Goal: Information Seeking & Learning: Learn about a topic

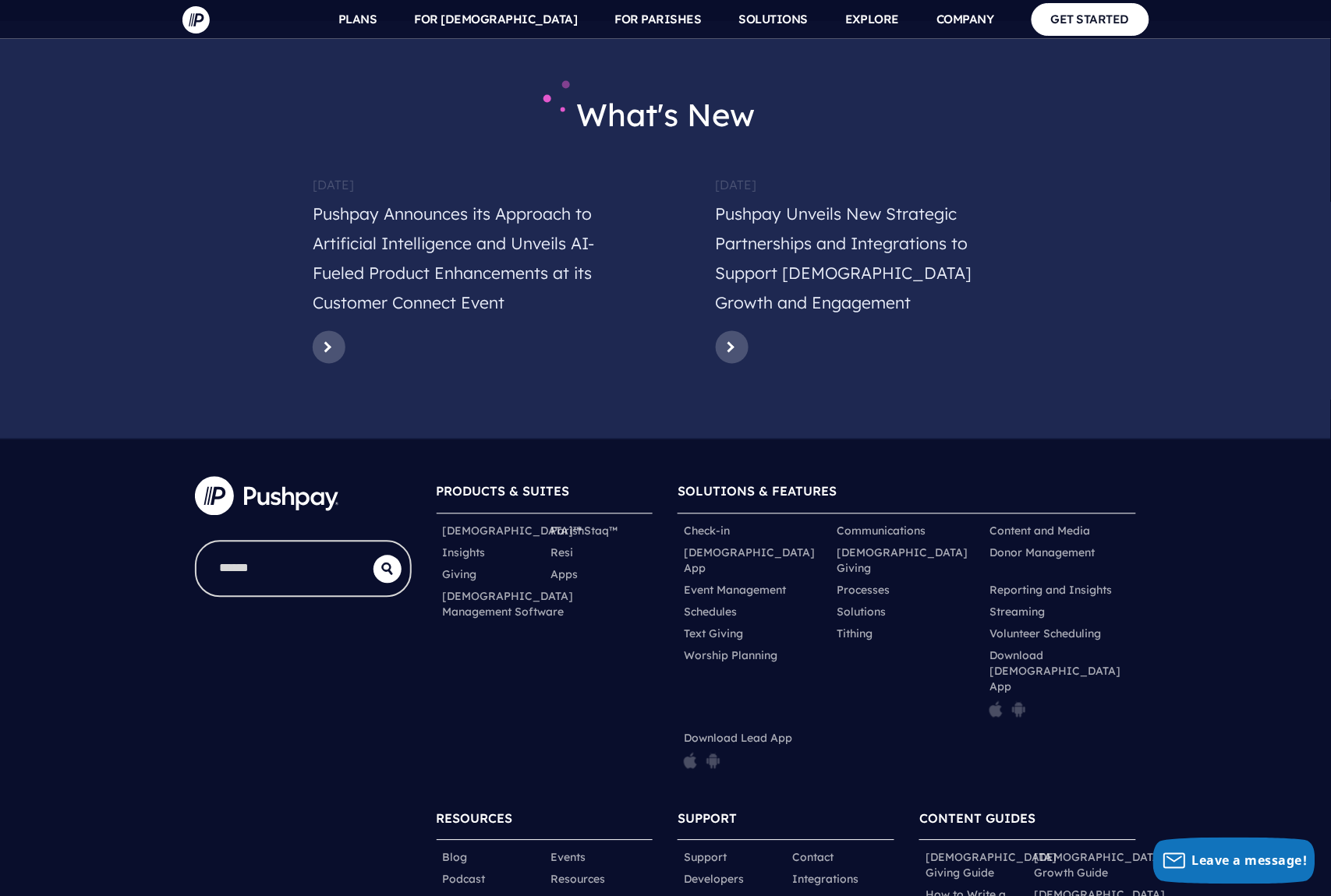
scroll to position [7523, 0]
click at [832, 871] on link "Integrations" at bounding box center [825, 879] width 67 height 16
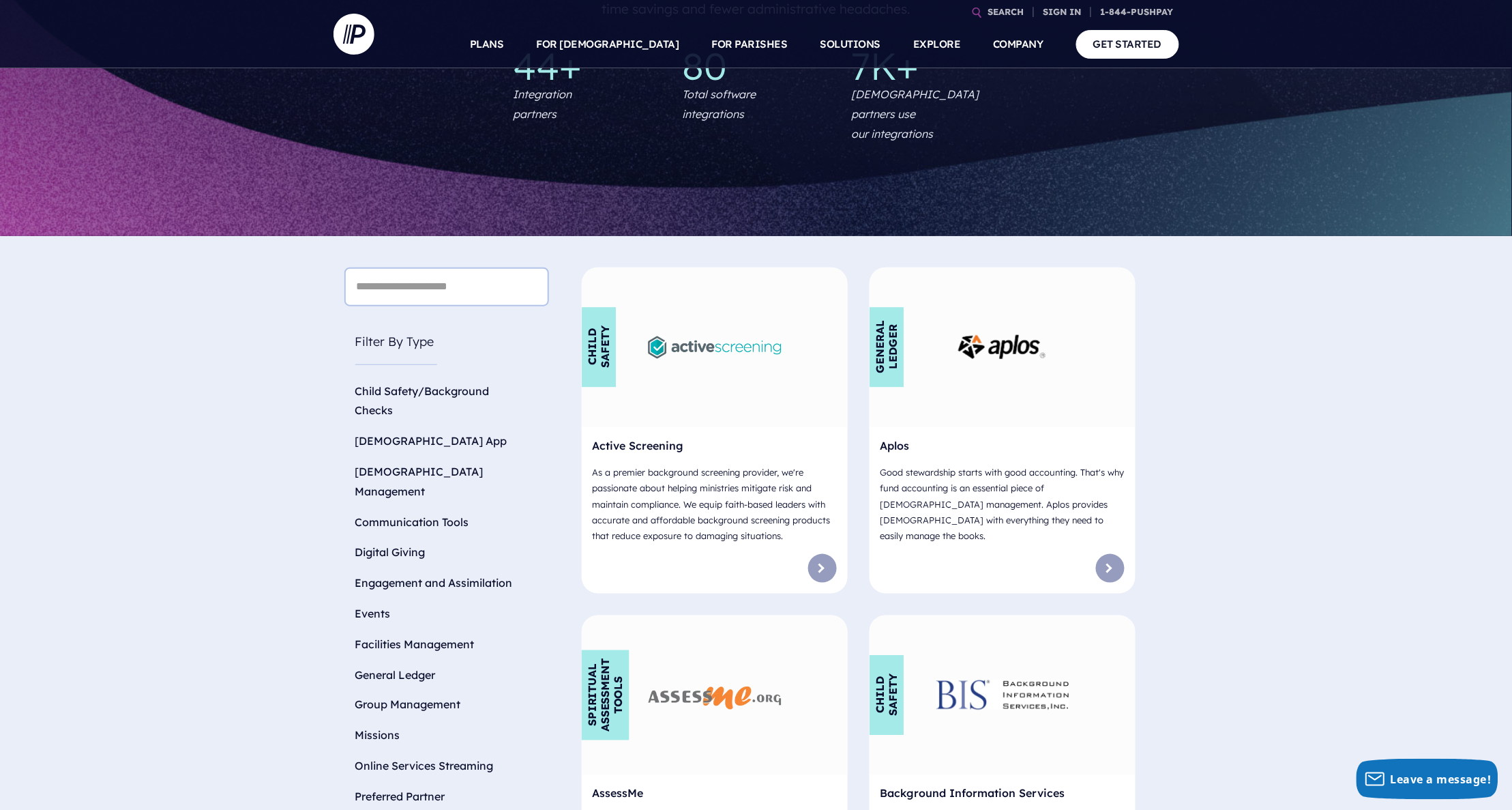
scroll to position [262, 0]
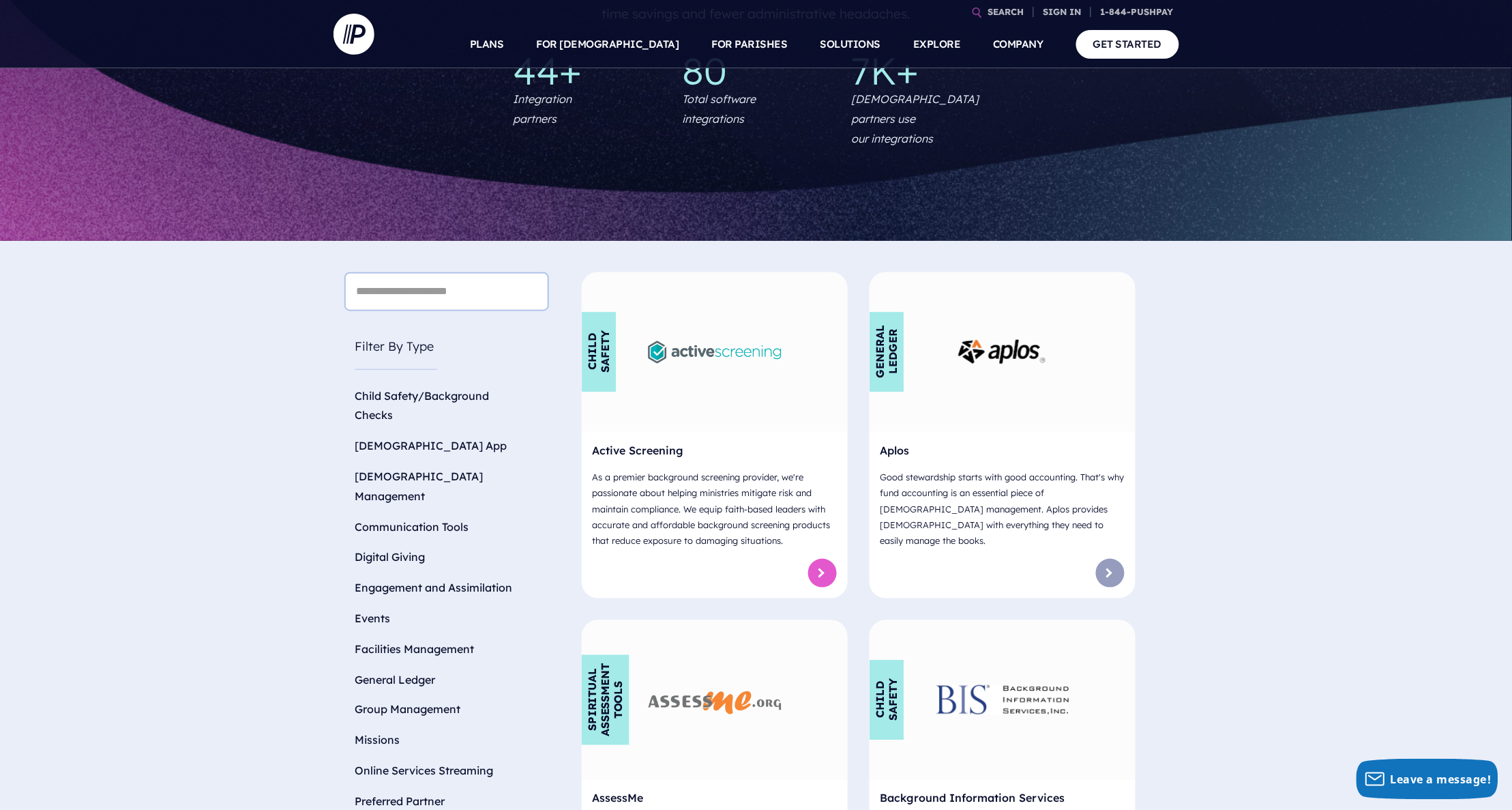
click at [823, 558] on link at bounding box center [822, 572] width 28 height 28
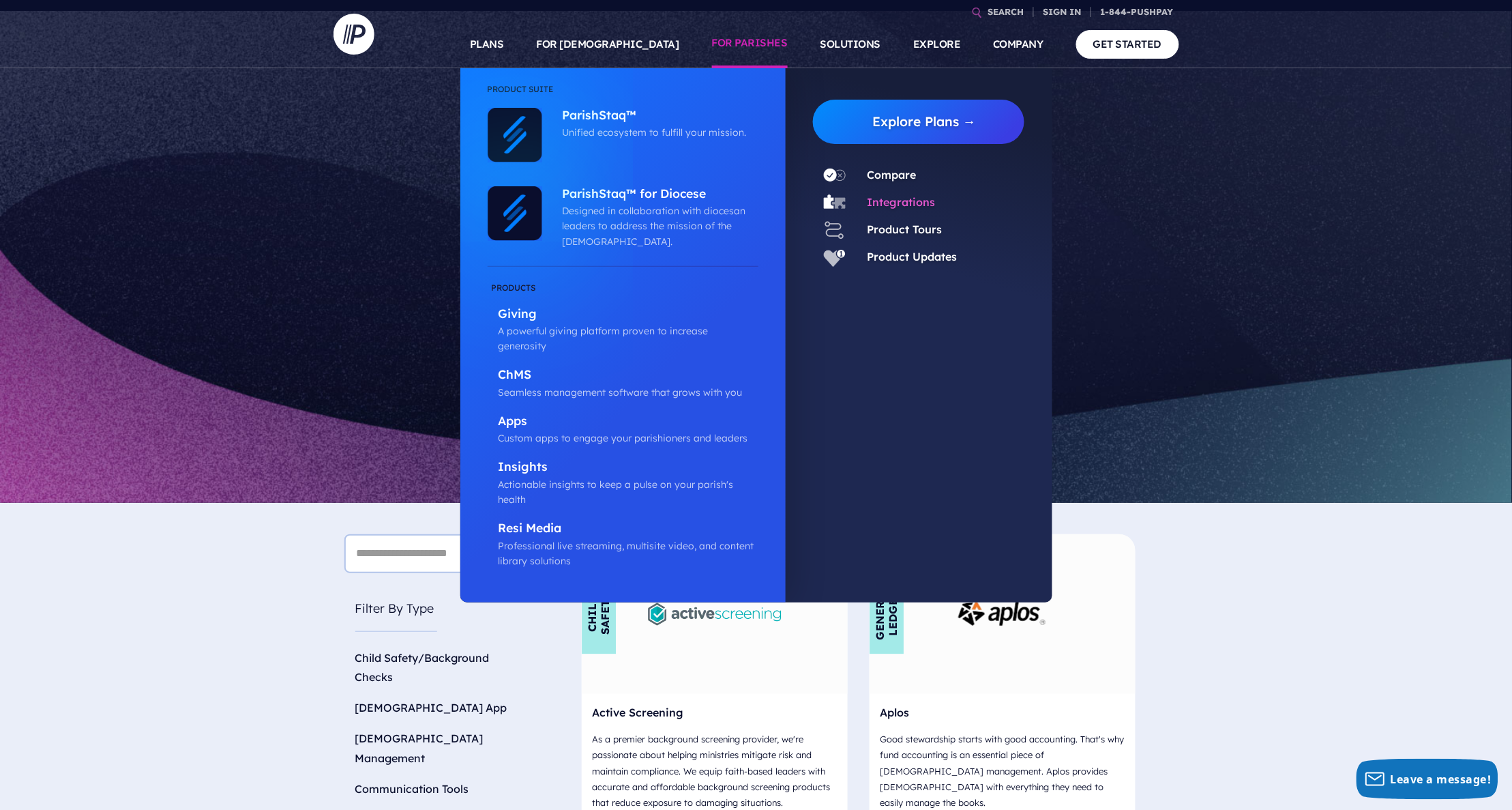
click at [913, 198] on link "Integrations" at bounding box center [901, 202] width 68 height 14
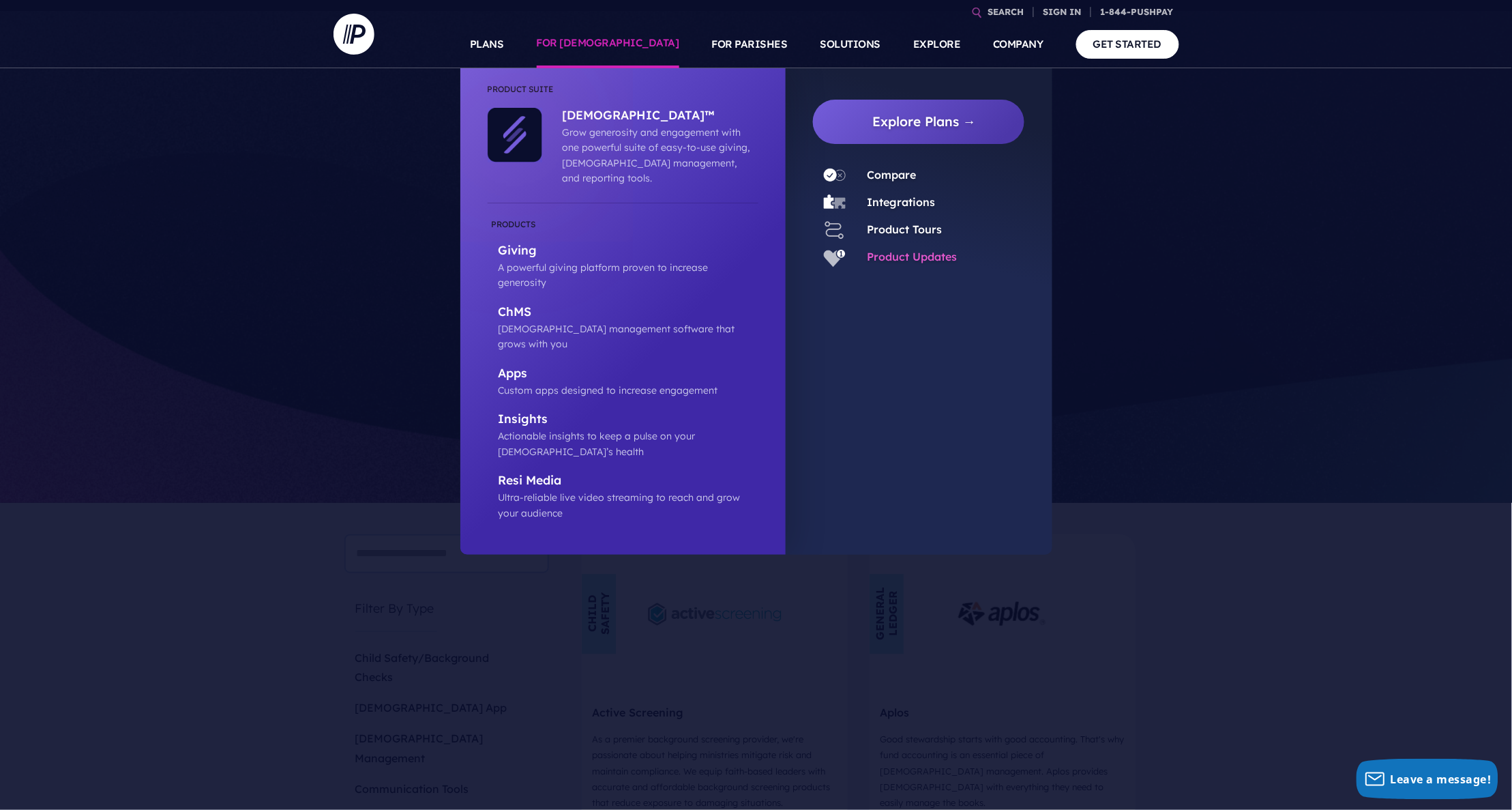
click at [923, 253] on link "Product Updates" at bounding box center [912, 257] width 90 height 14
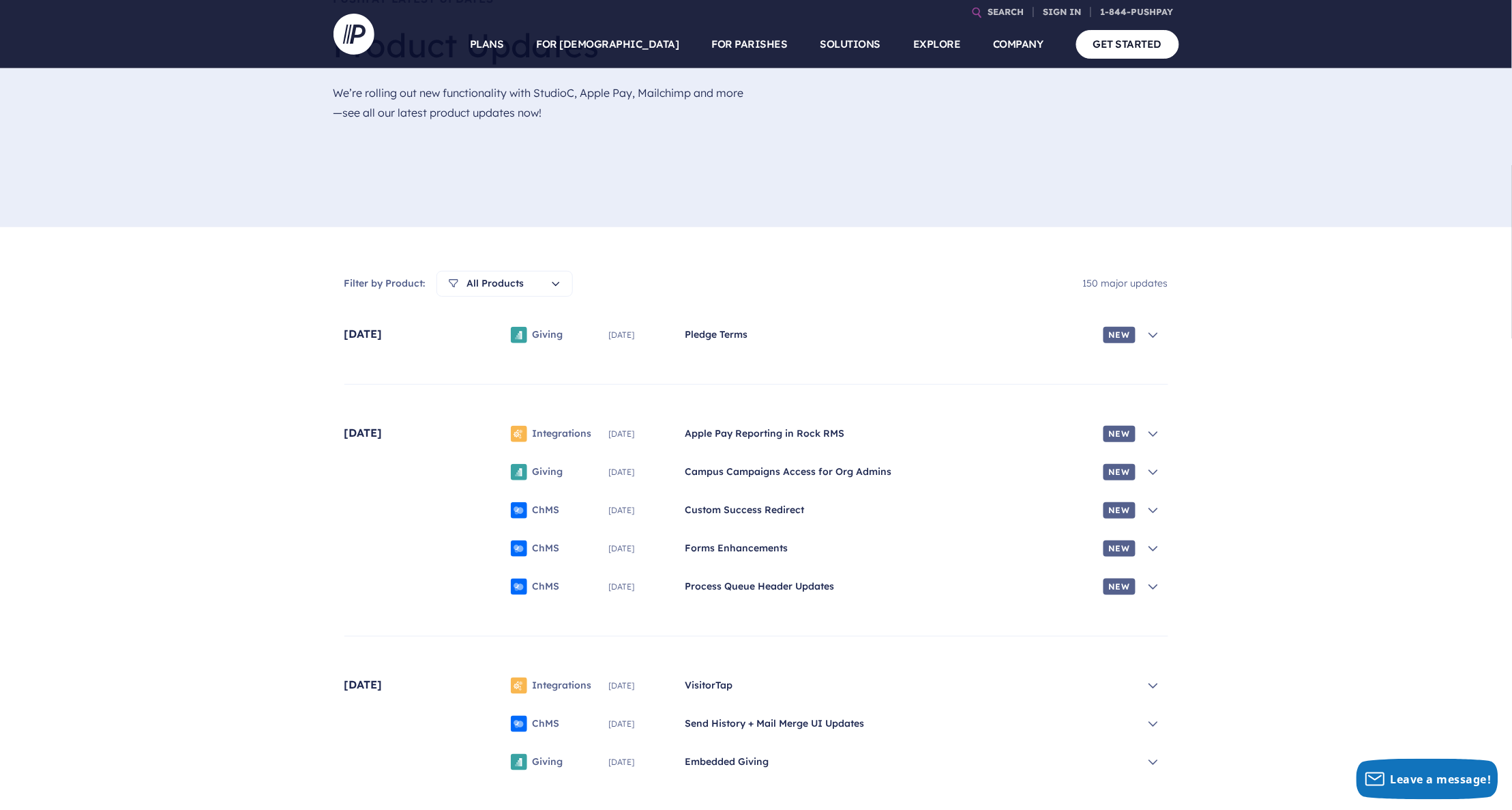
scroll to position [181, 0]
click at [1151, 337] on icon at bounding box center [1153, 336] width 9 height 4
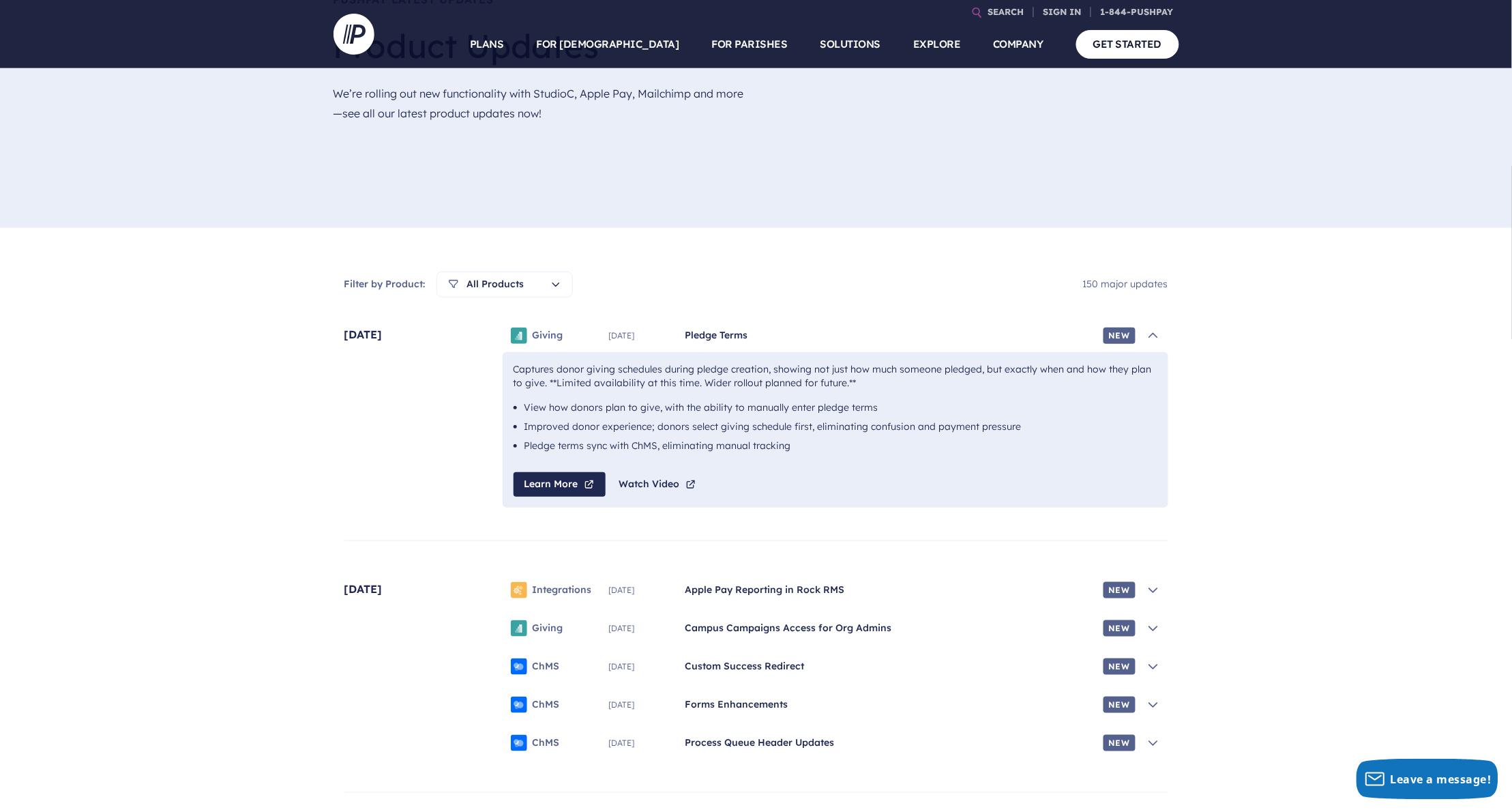
click at [1156, 333] on icon at bounding box center [1153, 336] width 14 height 14
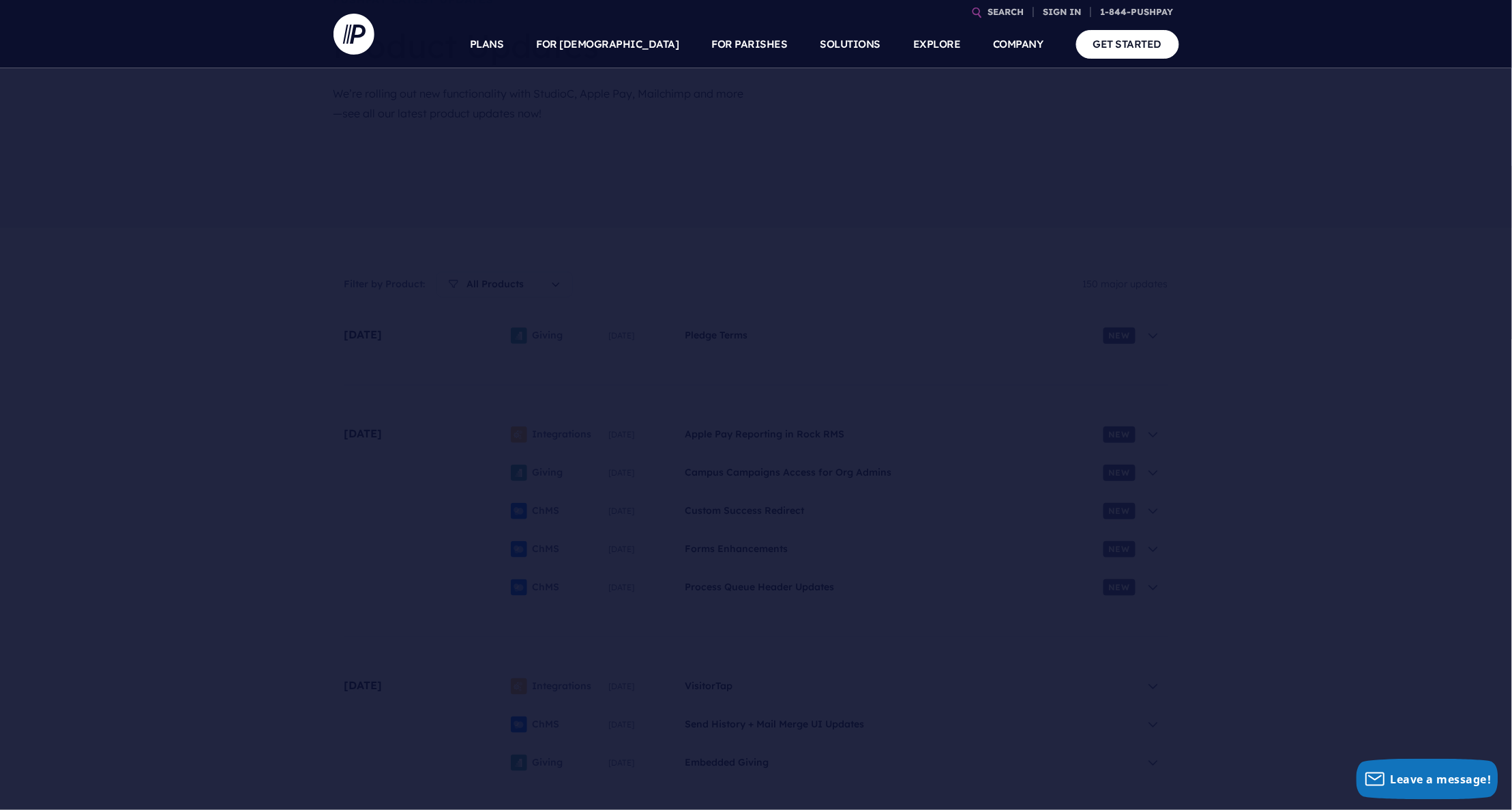
scroll to position [183, 0]
